Goal: Find specific page/section: Find specific page/section

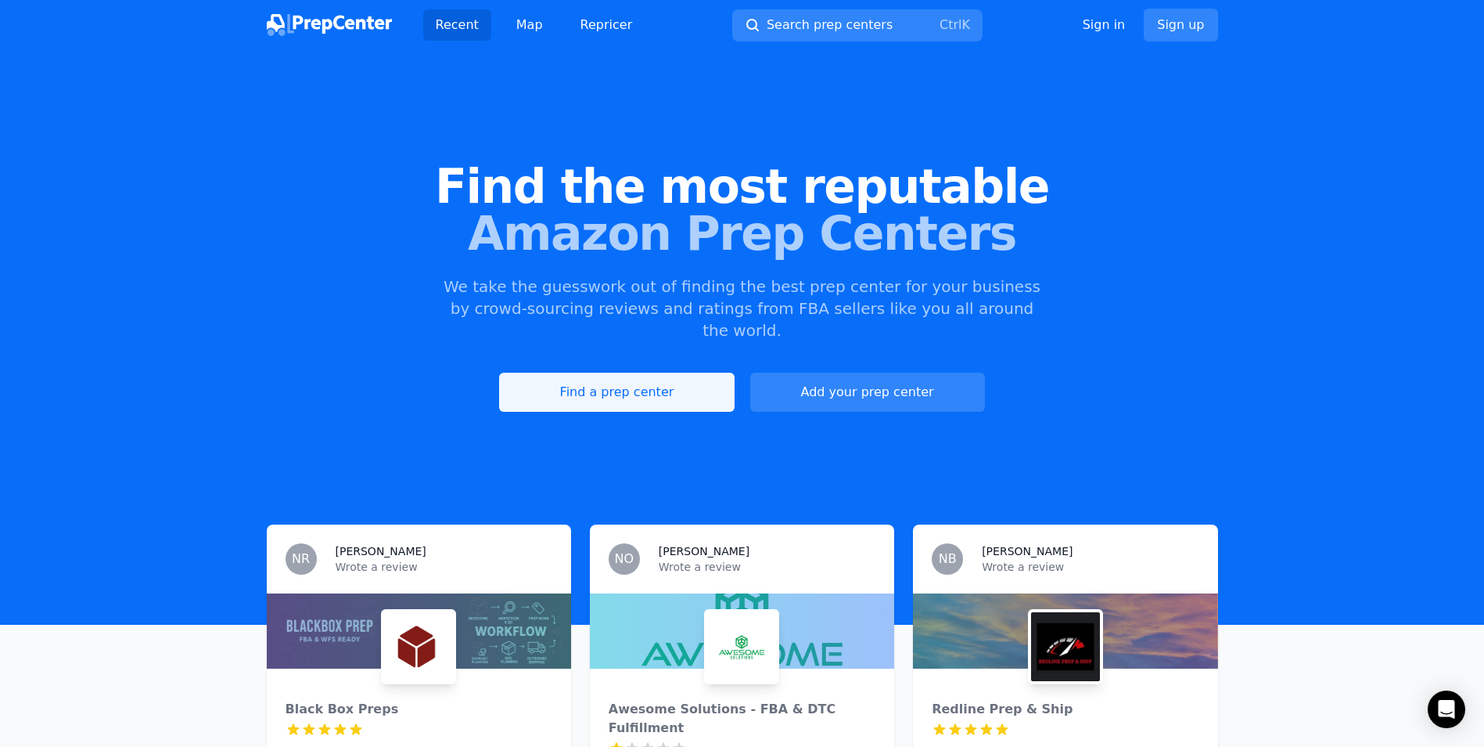
click at [614, 378] on link "Find a prep center" at bounding box center [616, 391] width 235 height 39
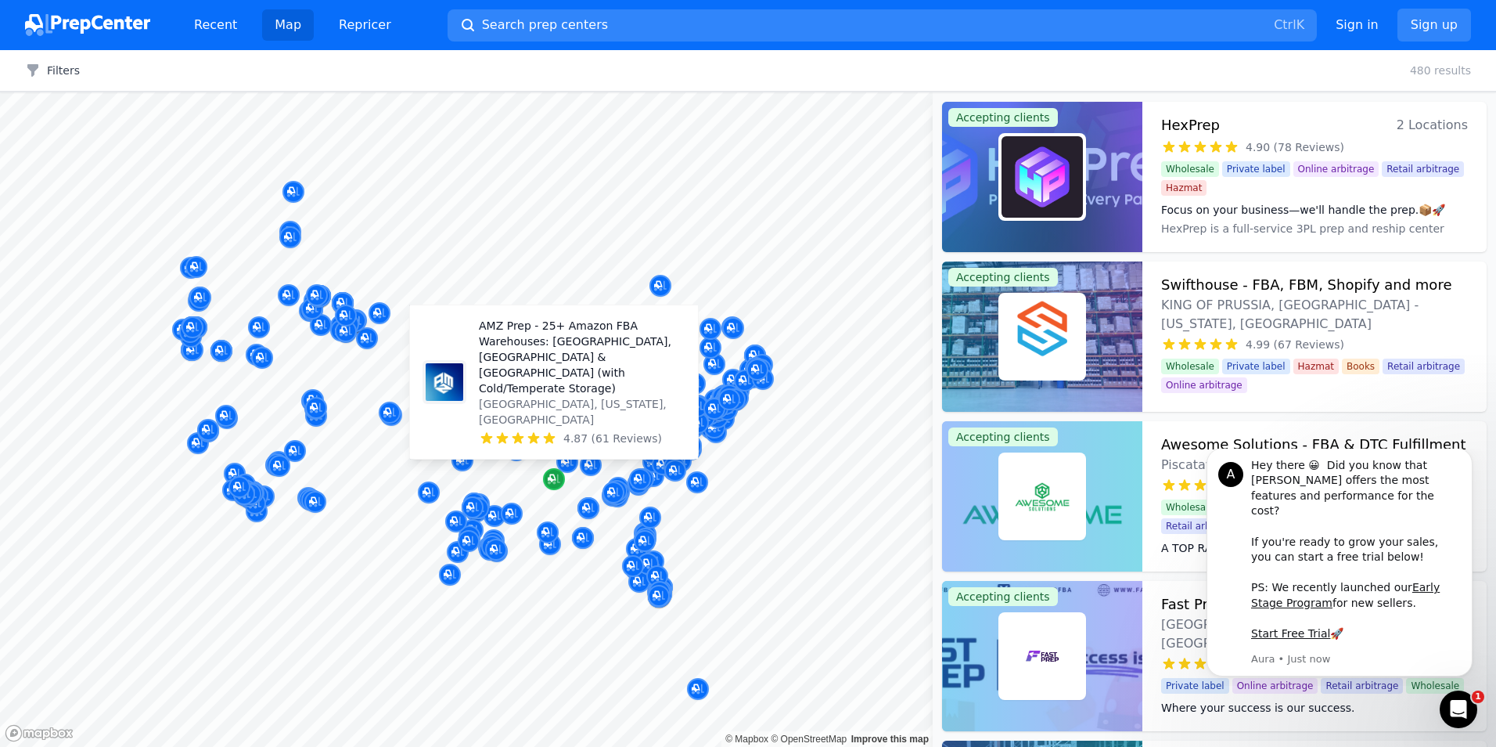
click at [549, 478] on icon "Map marker" at bounding box center [552, 478] width 8 height 8
click at [528, 381] on p "AMZ Prep - 25+ Amazon FBA Warehouses: [GEOGRAPHIC_DATA], [GEOGRAPHIC_DATA] & [G…" at bounding box center [582, 357] width 207 height 78
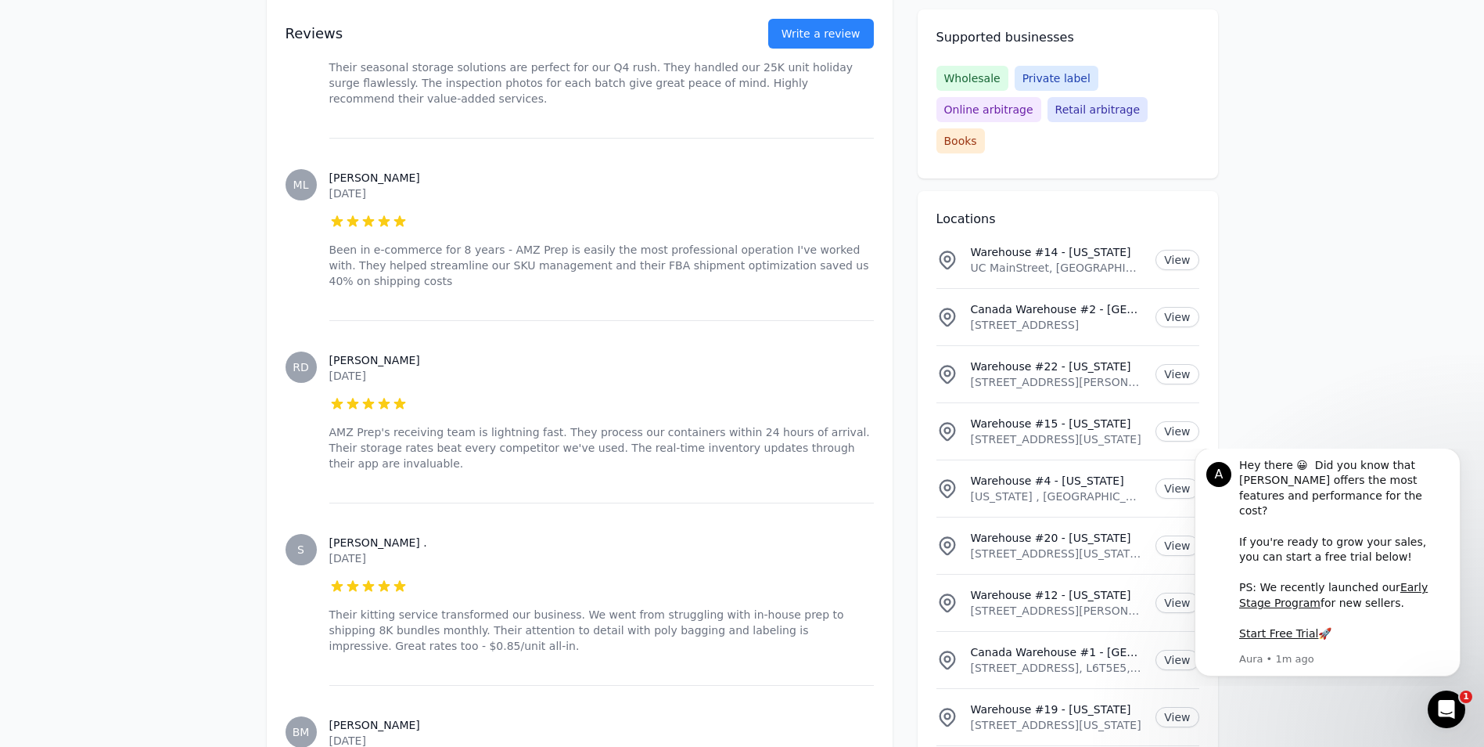
scroll to position [1909, 0]
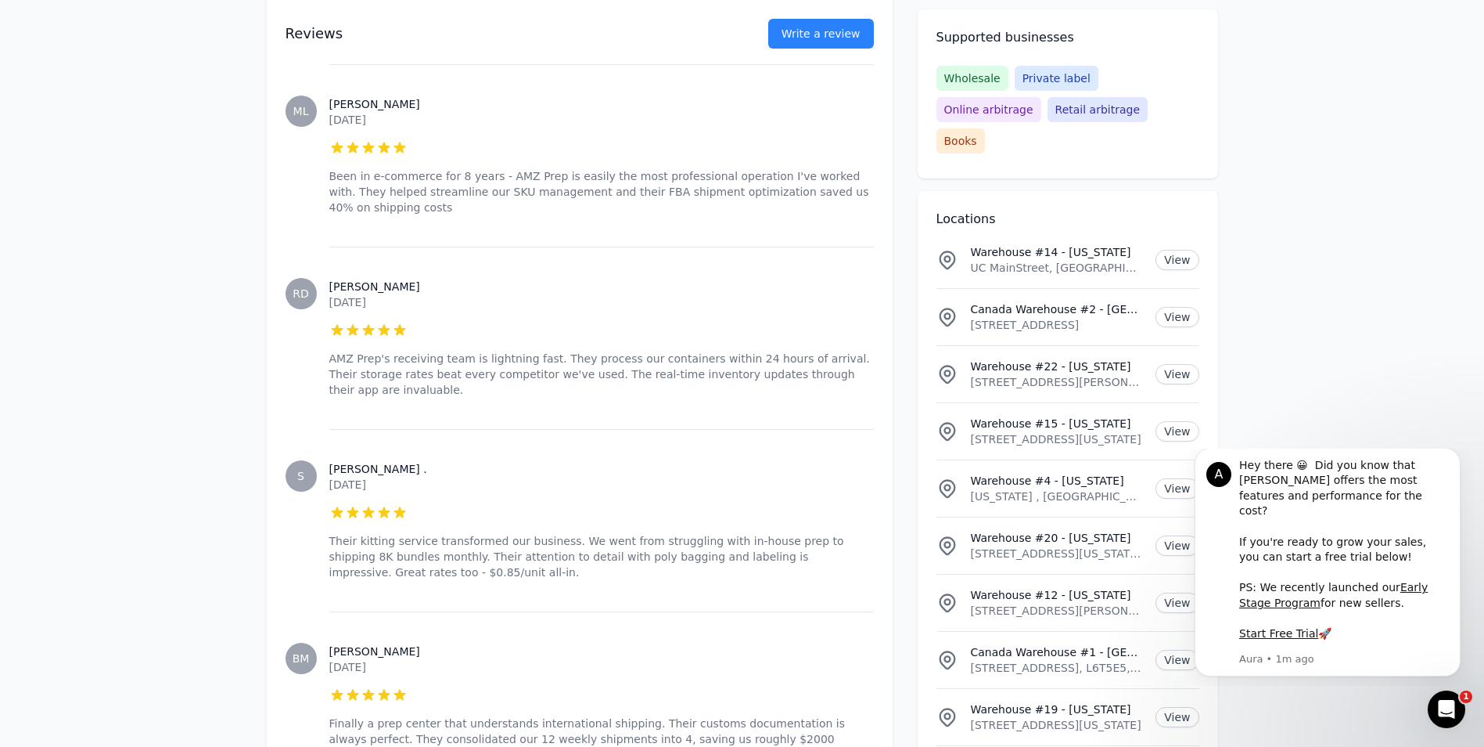
drag, startPoint x: 1301, startPoint y: 383, endPoint x: 1290, endPoint y: 308, distance: 76.7
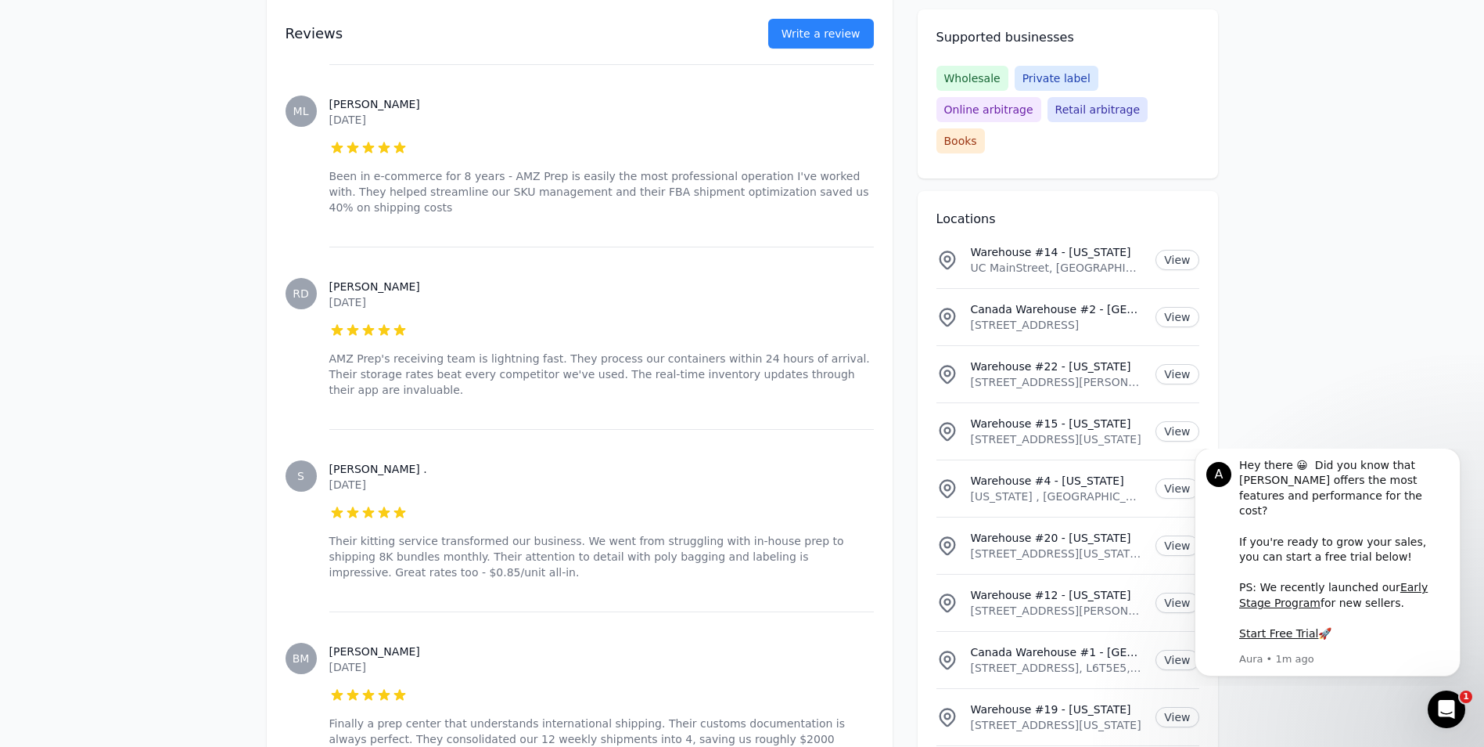
click at [1453, 456] on icon "Dismiss notification" at bounding box center [1456, 452] width 9 height 9
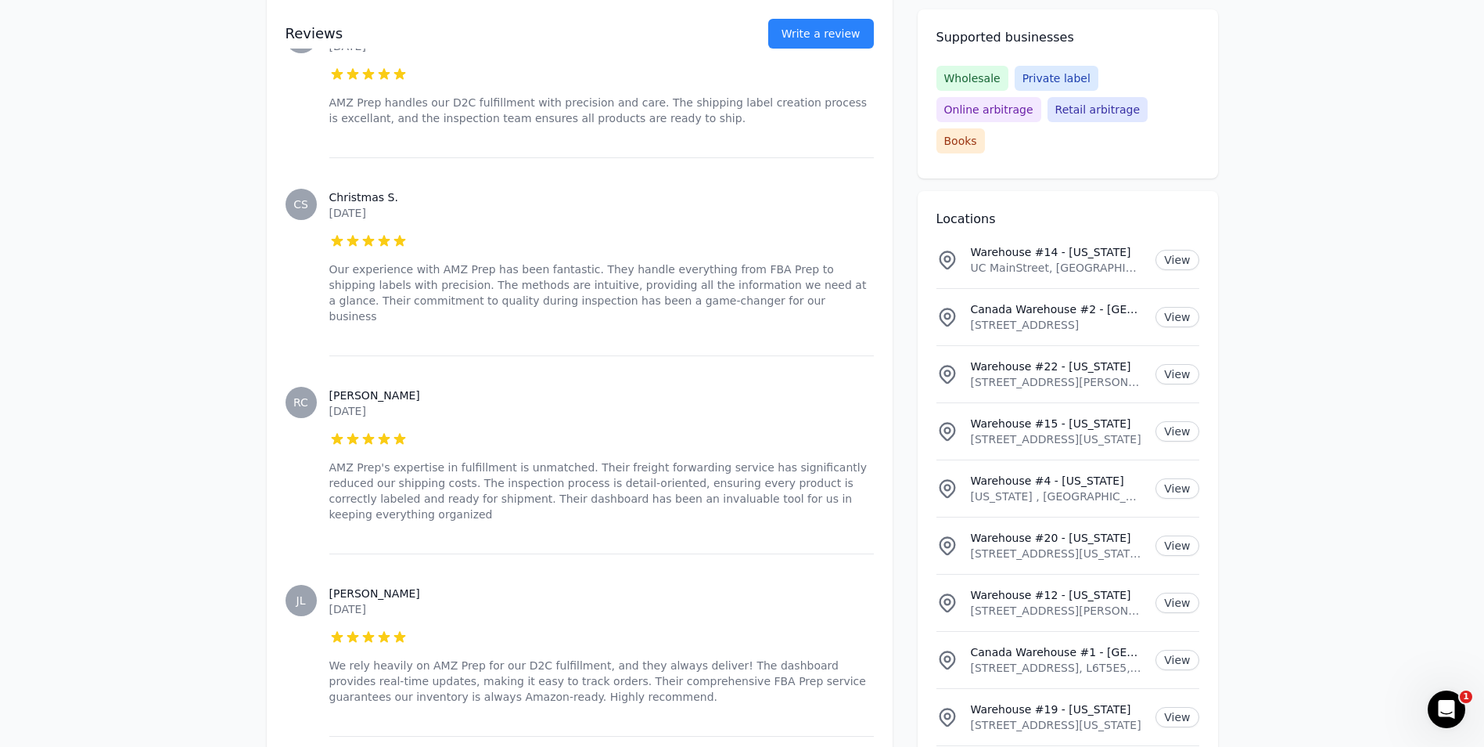
scroll to position [6376, 0]
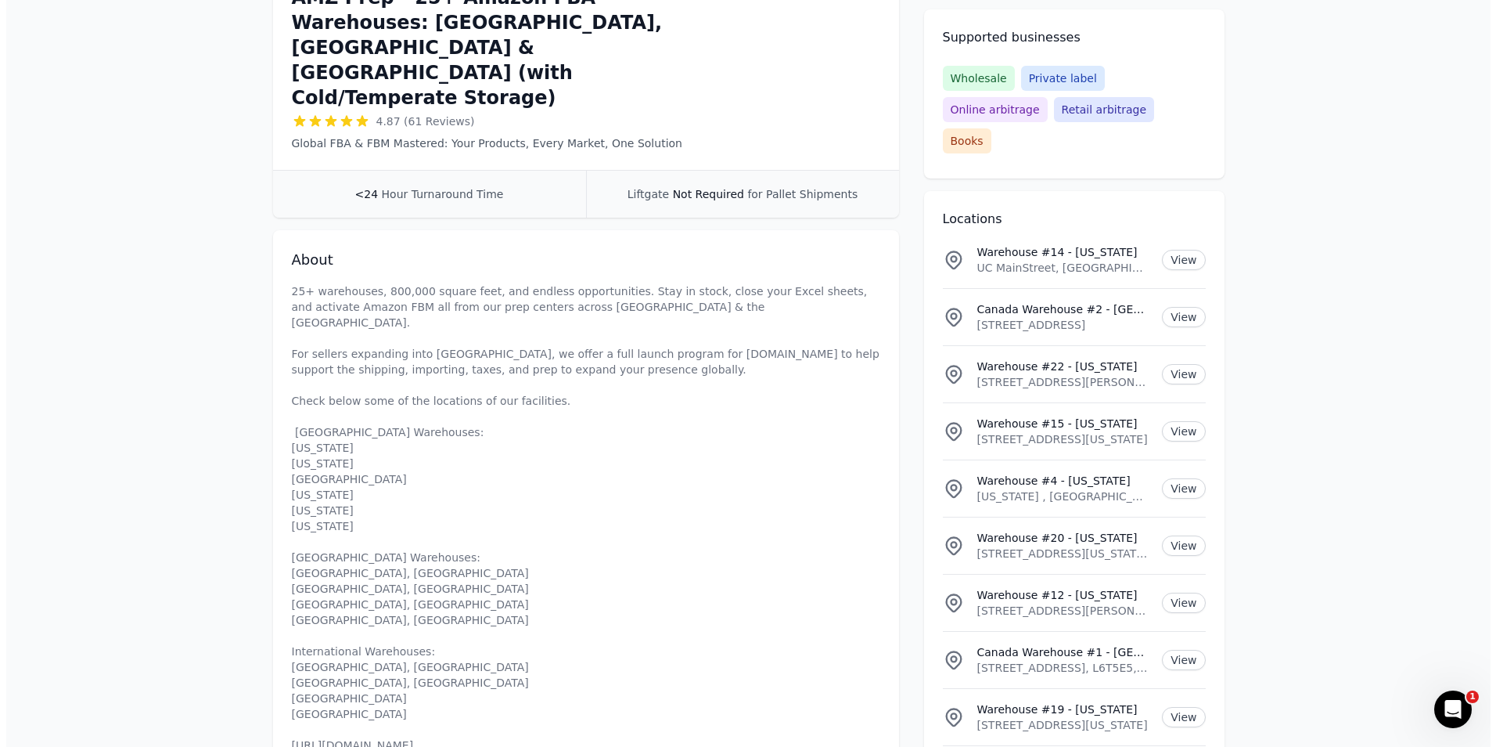
scroll to position [0, 0]
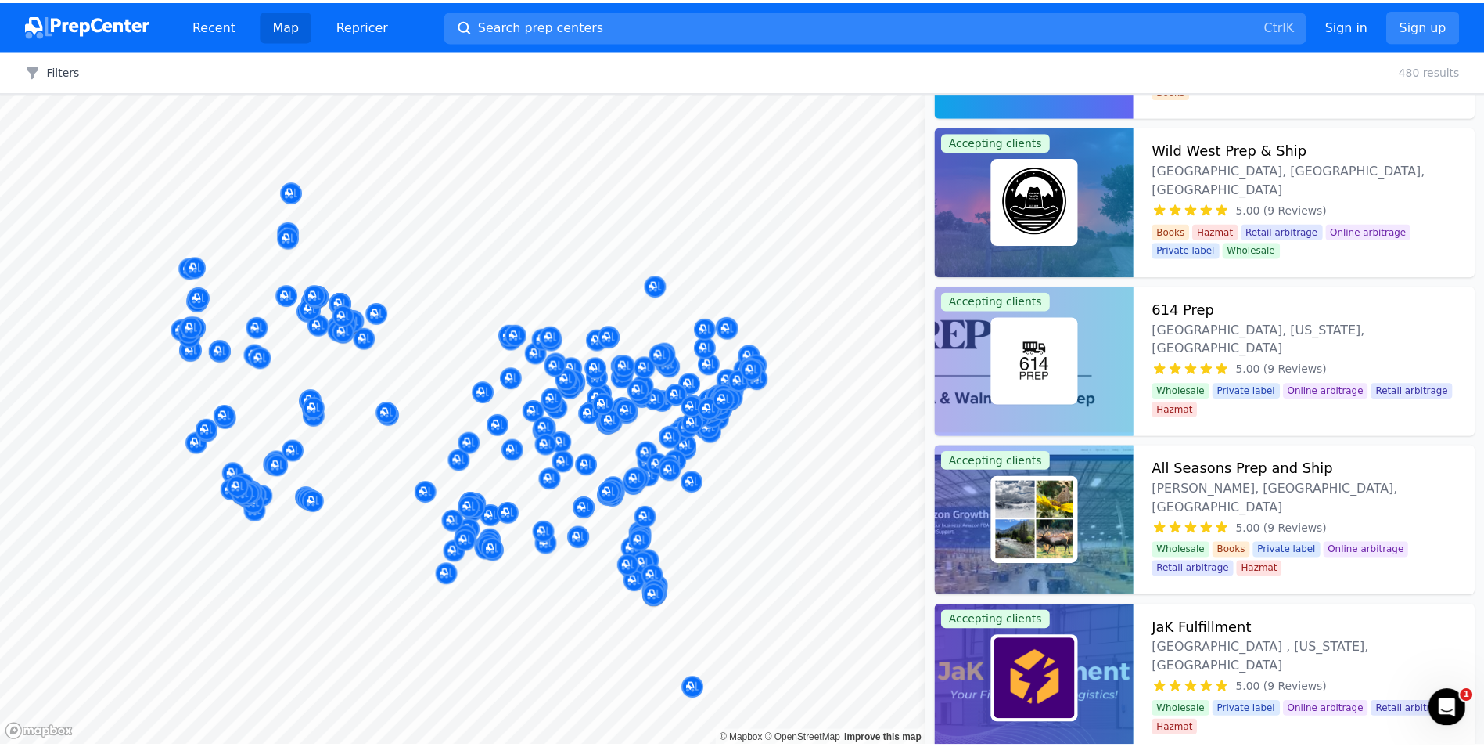
scroll to position [12967, 0]
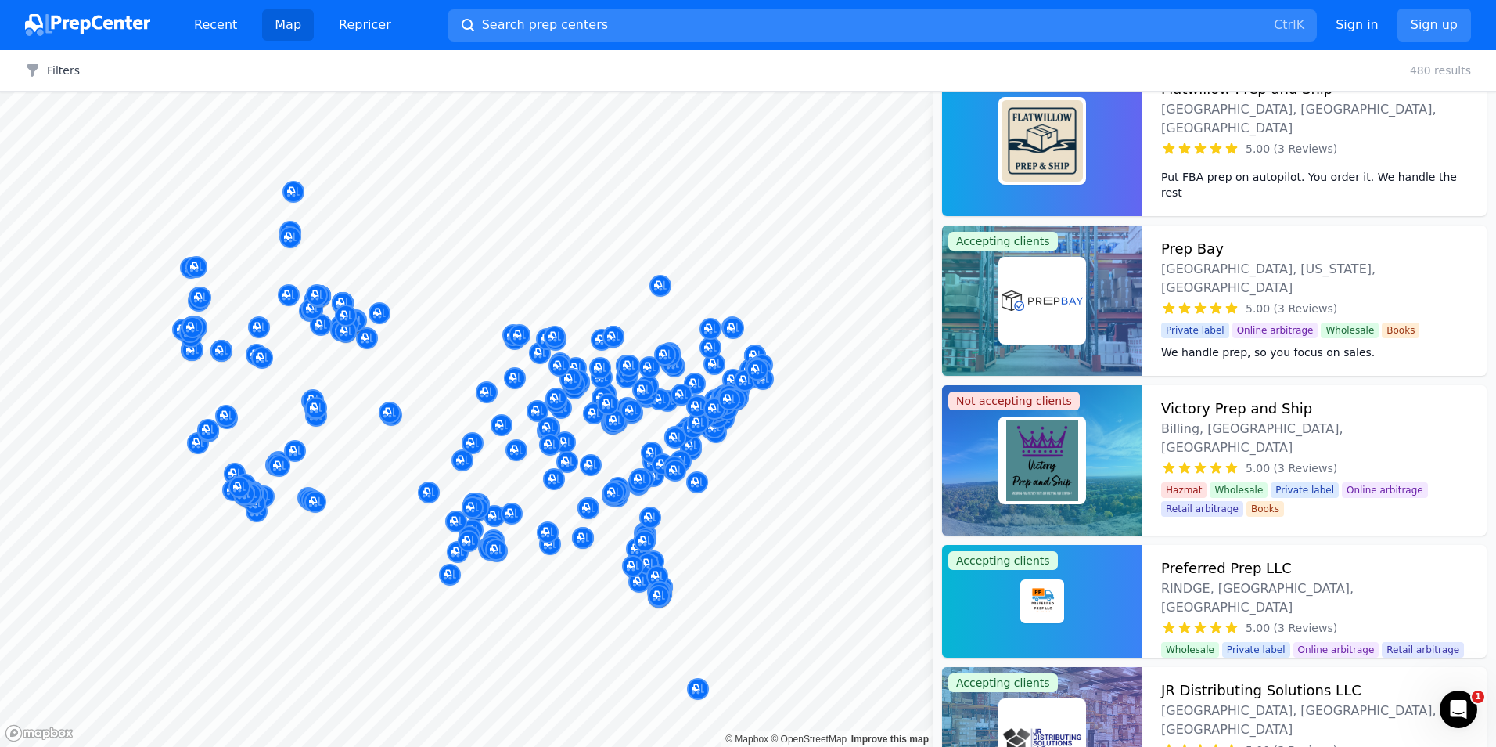
click at [123, 16] on img at bounding box center [87, 25] width 125 height 22
